Goal: Task Accomplishment & Management: Manage account settings

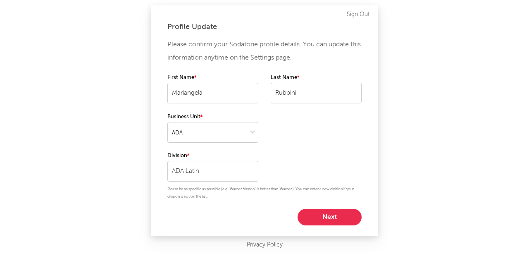
click at [327, 215] on button "Next" at bounding box center [330, 217] width 64 height 17
select select "manager"
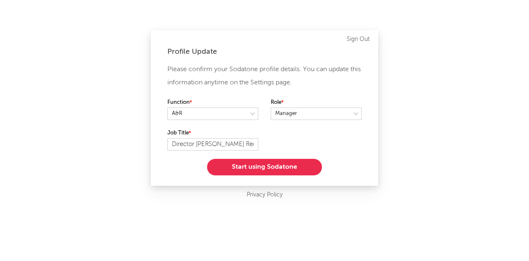
click at [245, 168] on button "Start using Sodatone" at bounding box center [264, 167] width 115 height 17
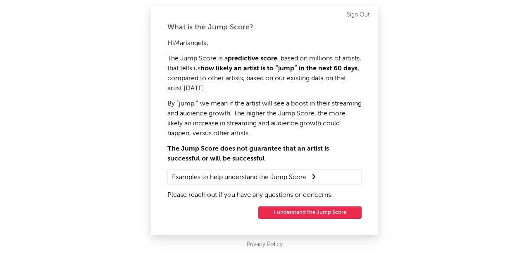
click at [288, 212] on button "I understand the Jump Score" at bounding box center [309, 212] width 103 height 12
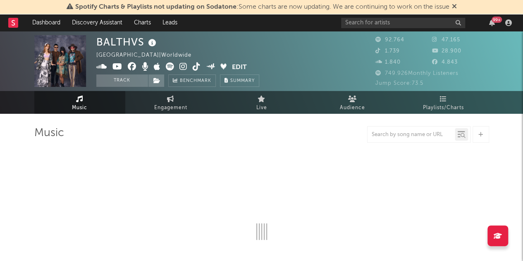
select select "6m"
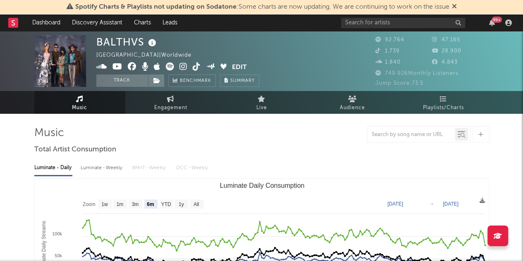
click at [56, 62] on img at bounding box center [60, 61] width 52 height 52
